Goal: Information Seeking & Learning: Learn about a topic

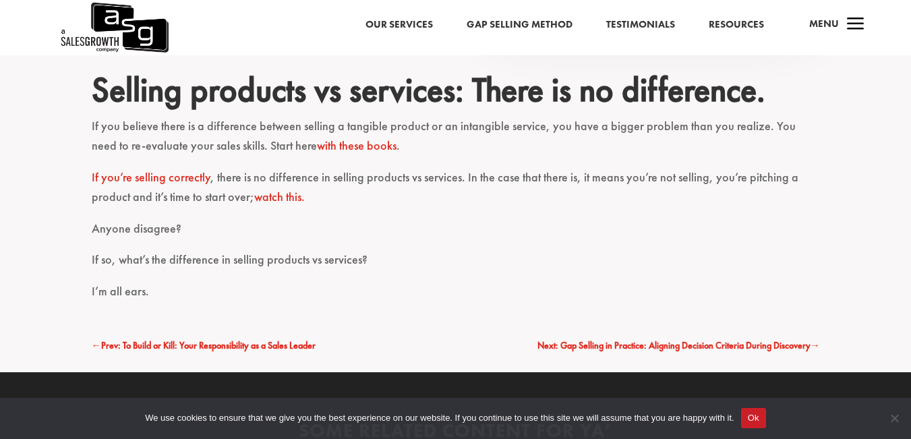
scroll to position [1236, 0]
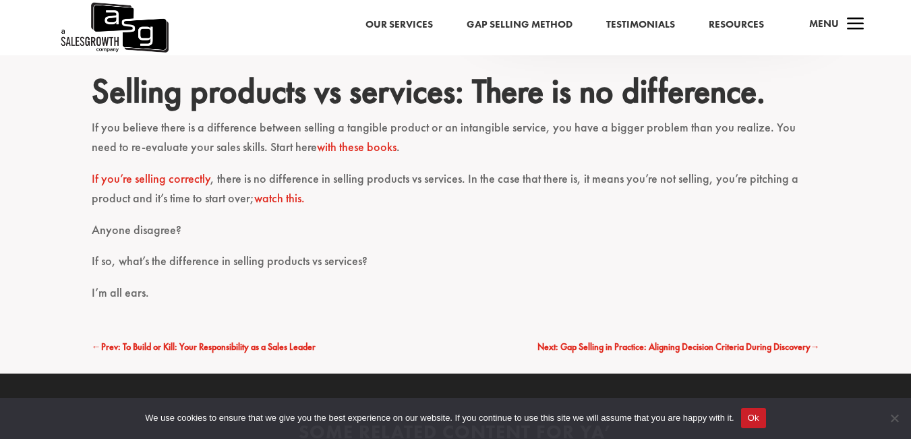
click at [590, 347] on span "Next: Gap Selling in Practice: Aligning Decision Criteria During Discovery" at bounding box center [673, 346] width 273 height 12
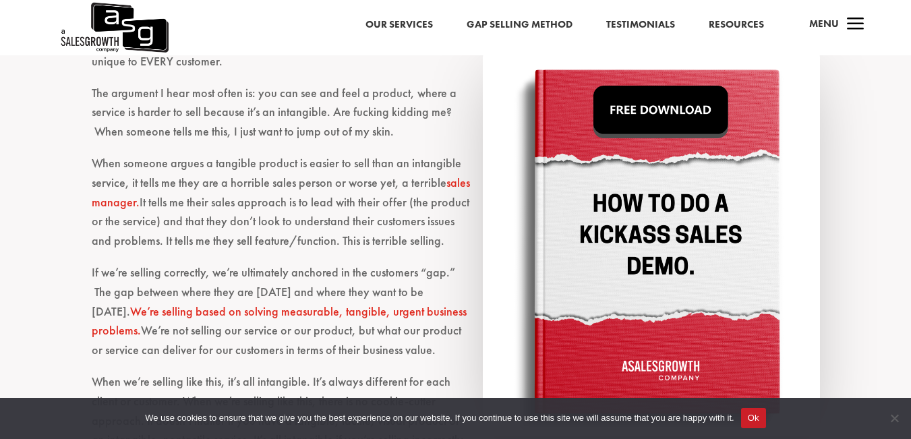
scroll to position [814, 0]
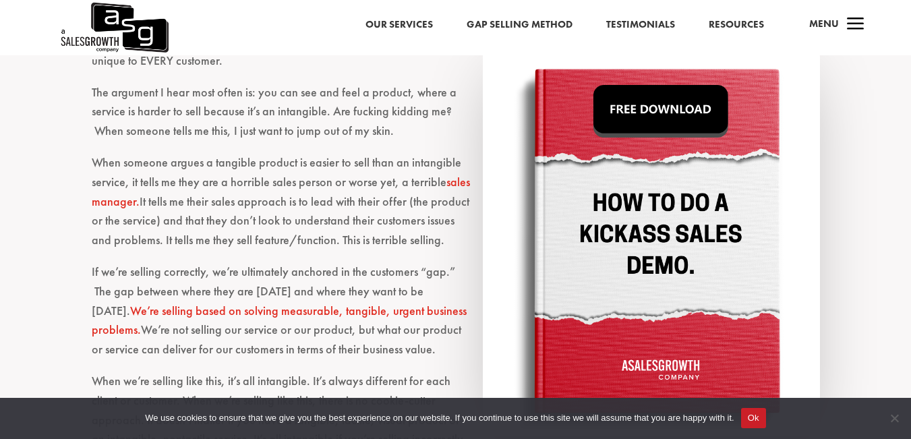
click at [652, 123] on img at bounding box center [651, 243] width 337 height 384
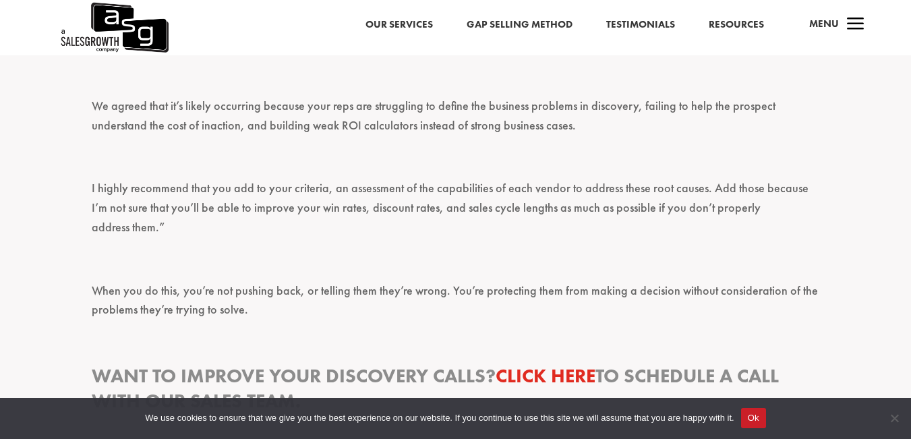
scroll to position [1961, 0]
click at [857, 23] on span "a" at bounding box center [855, 24] width 27 height 27
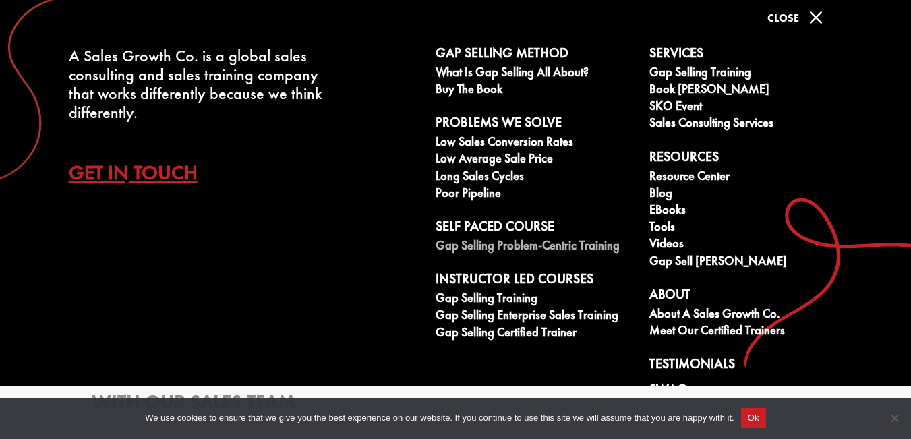
scroll to position [100, 0]
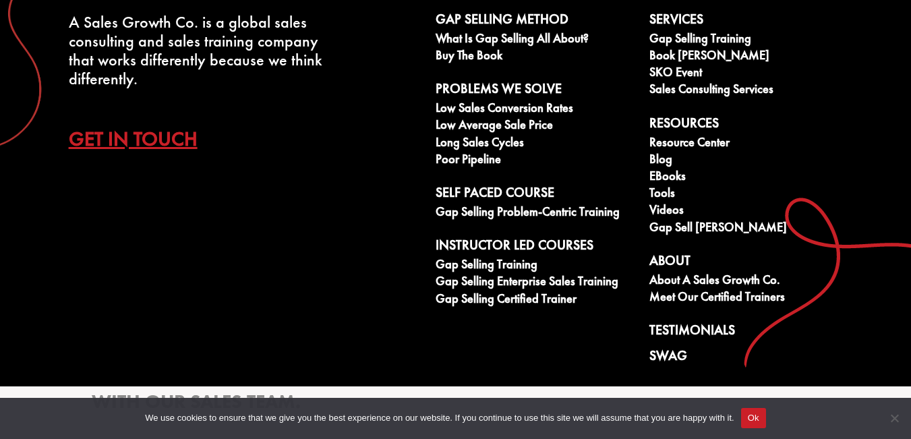
click at [512, 388] on h3 "Want to improve your discovery calls? Click here to schedule a call with our sa…" at bounding box center [456, 392] width 728 height 57
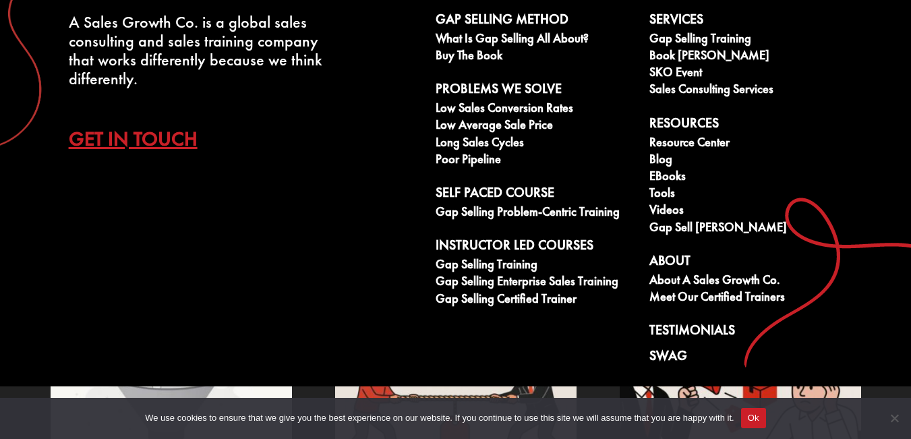
scroll to position [2343, 0]
click at [892, 417] on span "Cookie Notice" at bounding box center [893, 417] width 13 height 13
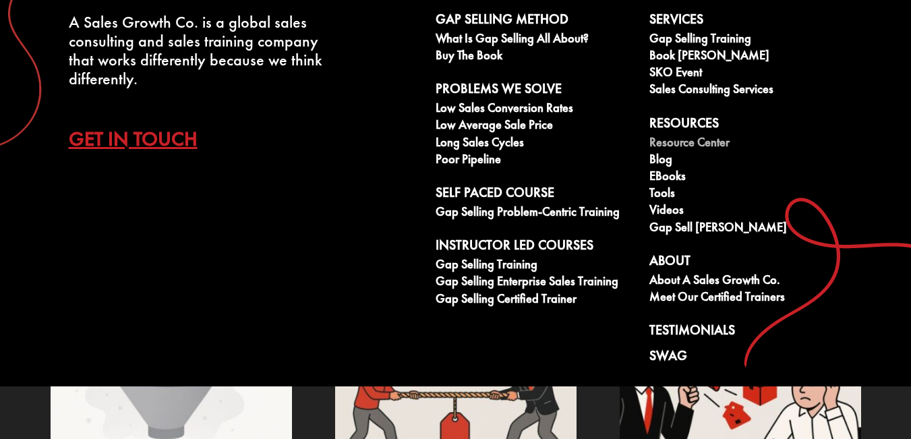
scroll to position [0, 0]
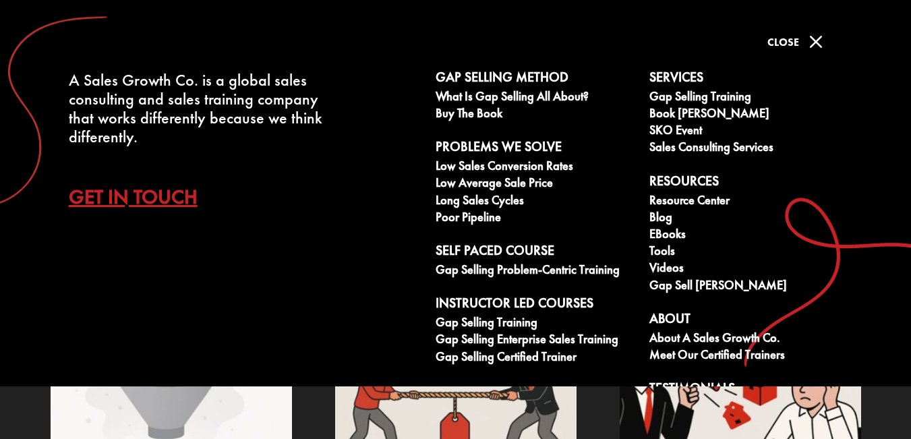
click at [805, 36] on span "M" at bounding box center [815, 41] width 27 height 27
